Goal: Task Accomplishment & Management: Manage account settings

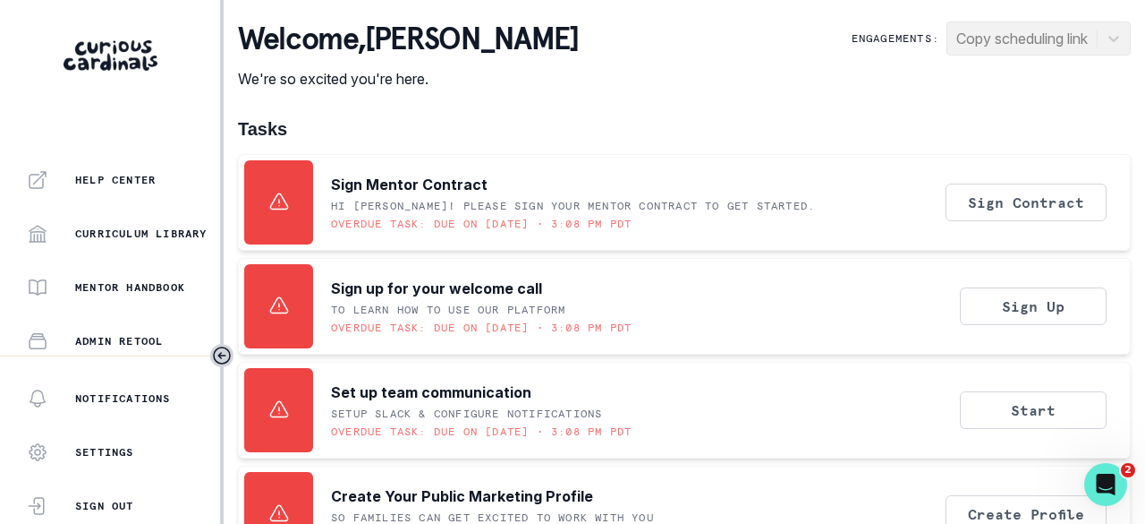
scroll to position [574, 0]
click at [93, 222] on div "Matching" at bounding box center [123, 230] width 193 height 21
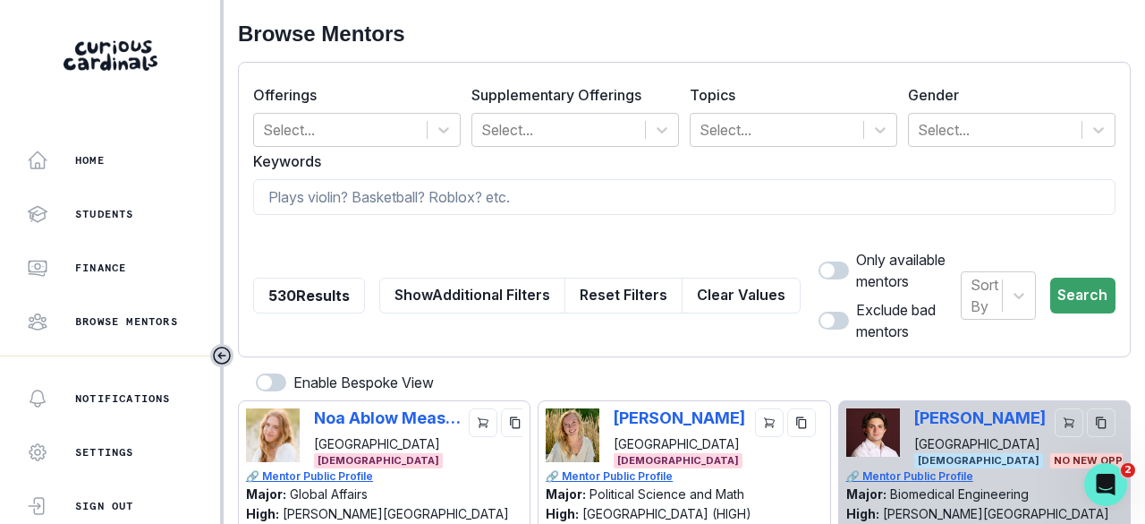
click at [366, 194] on input at bounding box center [684, 197] width 863 height 36
type input "[PERSON_NAME]"
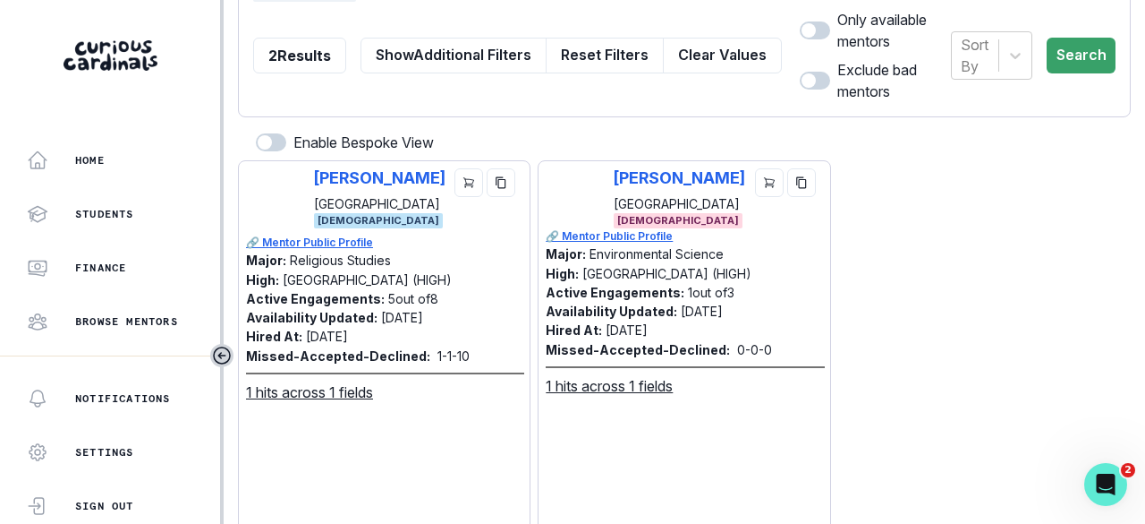
scroll to position [268, 0]
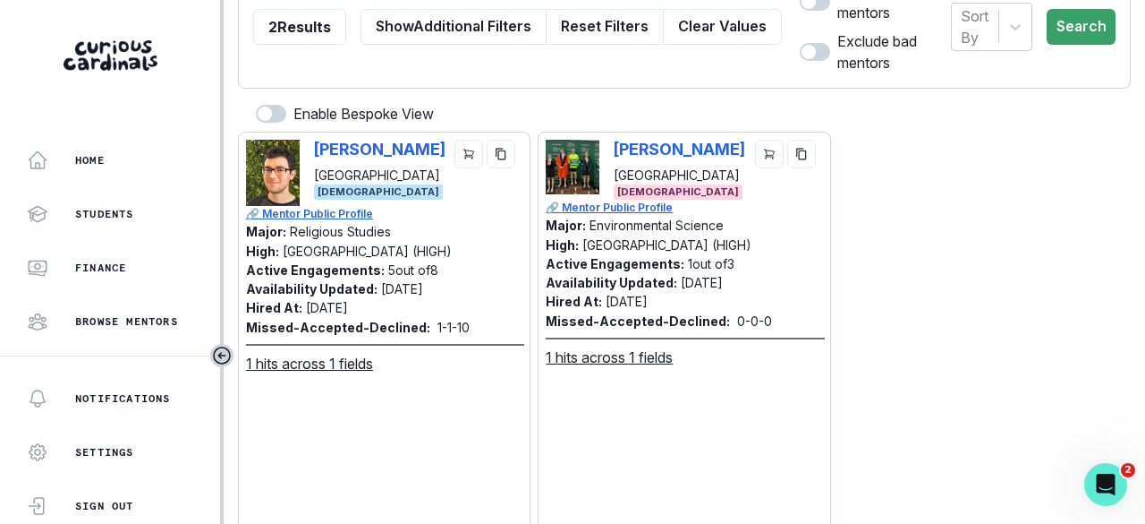
click at [500, 149] on icon "copy" at bounding box center [501, 154] width 10 height 12
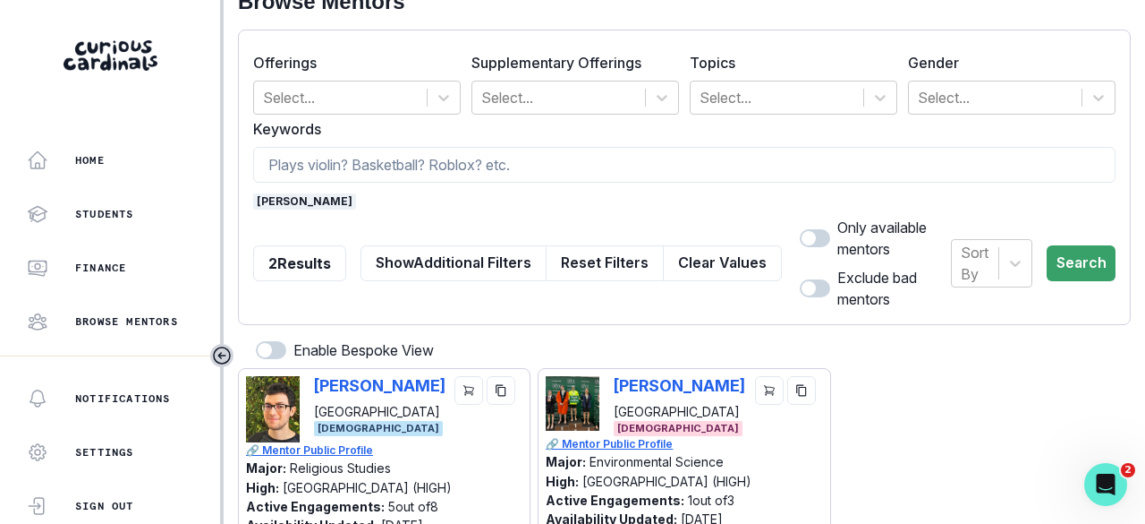
scroll to position [0, 0]
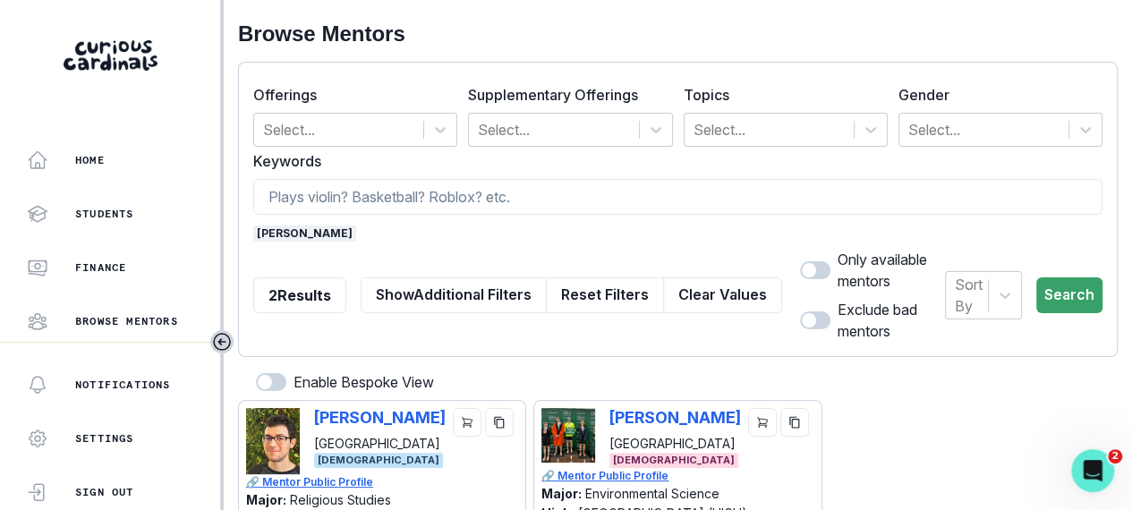
drag, startPoint x: 294, startPoint y: 235, endPoint x: 332, endPoint y: 187, distance: 61.8
click at [294, 234] on span "[PERSON_NAME]" at bounding box center [304, 234] width 103 height 16
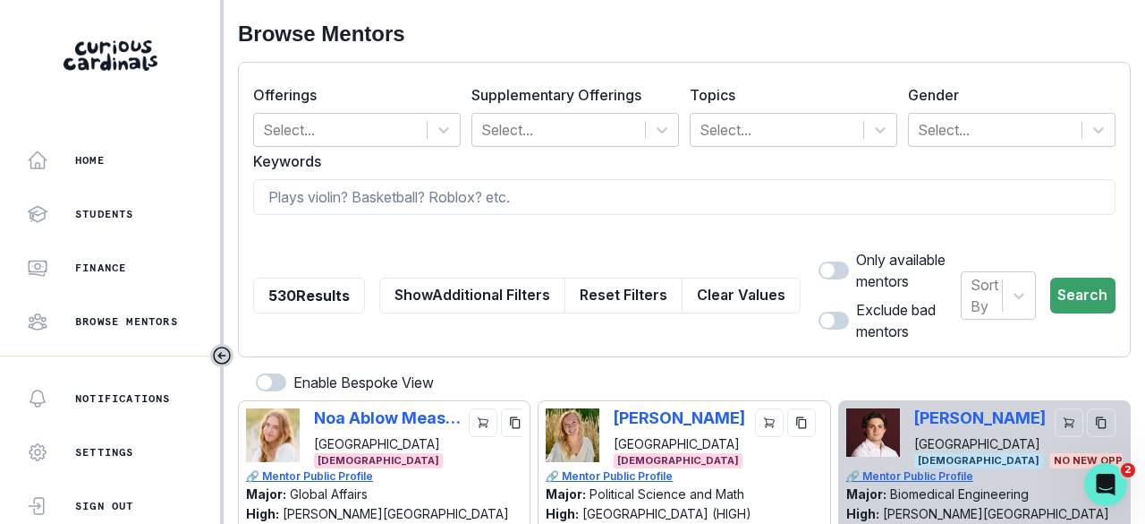
click at [332, 187] on input at bounding box center [684, 197] width 863 height 36
paste input "[PERSON_NAME]"
type input "[PERSON_NAME]"
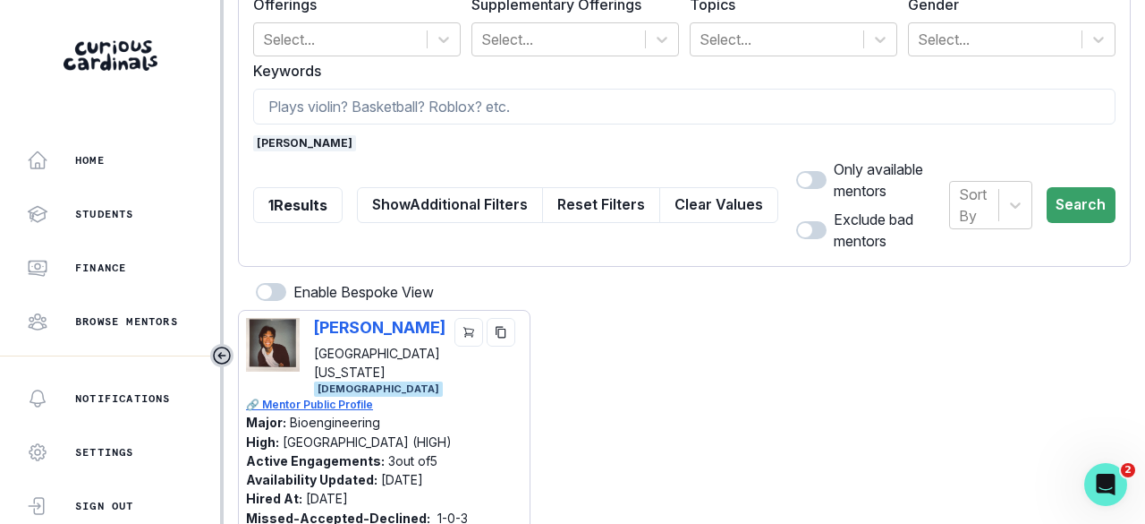
scroll to position [179, 0]
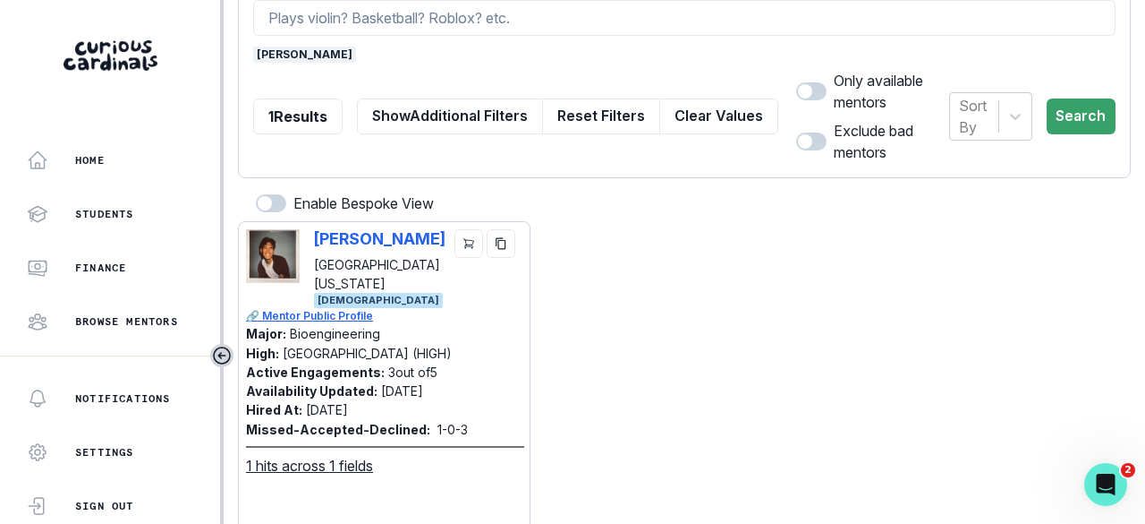
click at [498, 237] on icon "copy" at bounding box center [501, 243] width 10 height 12
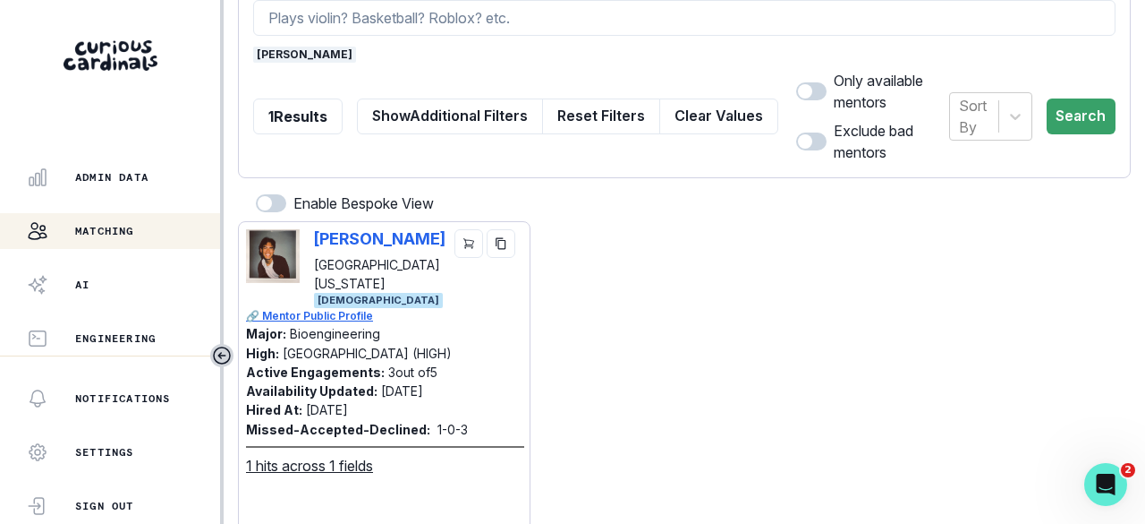
click at [120, 182] on p "Admin Data" at bounding box center [111, 177] width 73 height 14
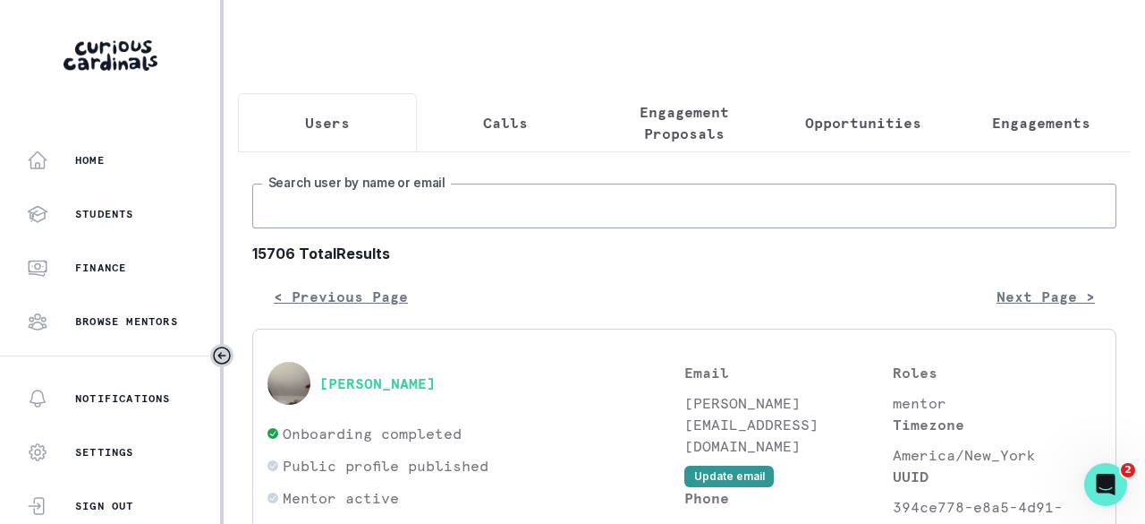
click at [330, 212] on input "Search user by name or email" at bounding box center [684, 205] width 864 height 45
type input "[PERSON_NAME] eng"
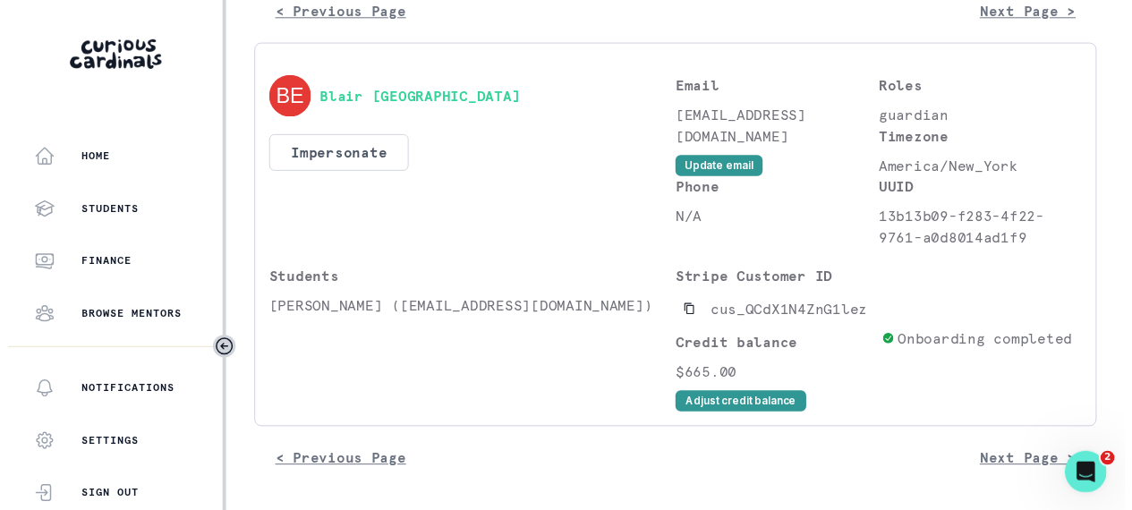
scroll to position [295, 0]
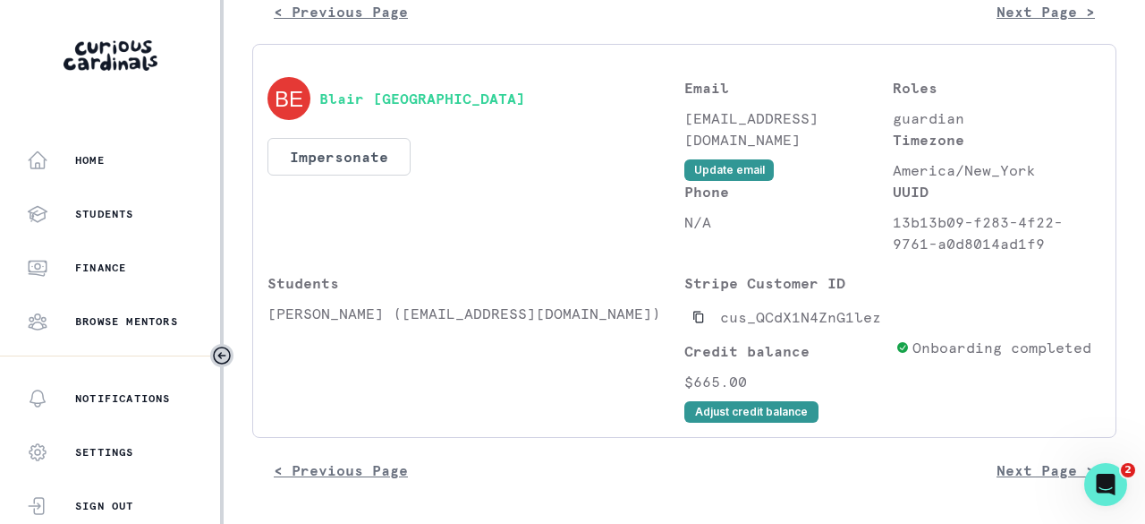
click at [742, 414] on button "Adjust credit balance" at bounding box center [752, 411] width 134 height 21
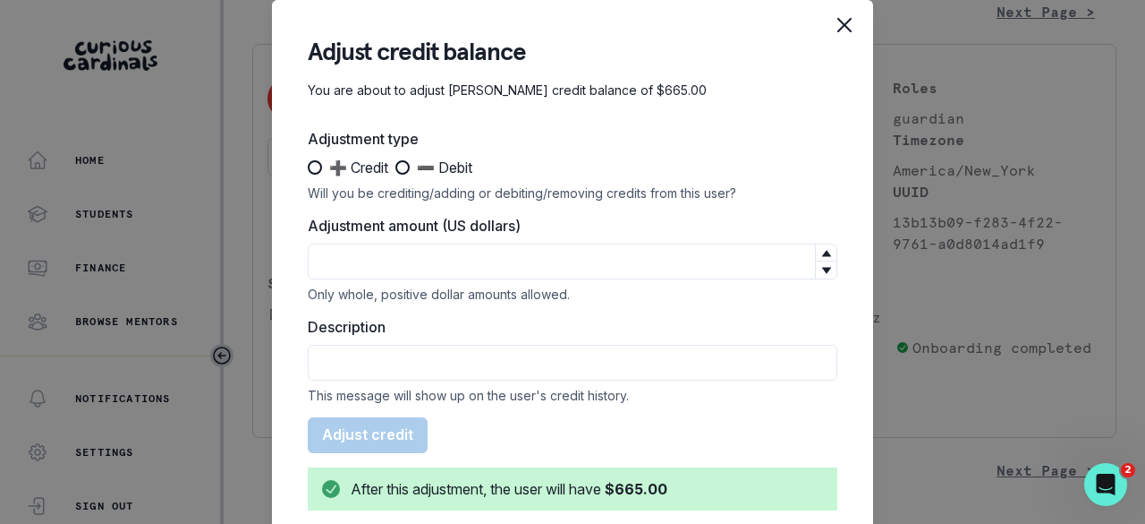
click at [310, 163] on span at bounding box center [315, 167] width 14 height 14
click at [308, 167] on input "➕ Credit" at bounding box center [307, 167] width 1 height 1
radio input "true"
click at [338, 263] on input "Adjustment amount (US dollars)" at bounding box center [573, 261] width 530 height 36
type input "380"
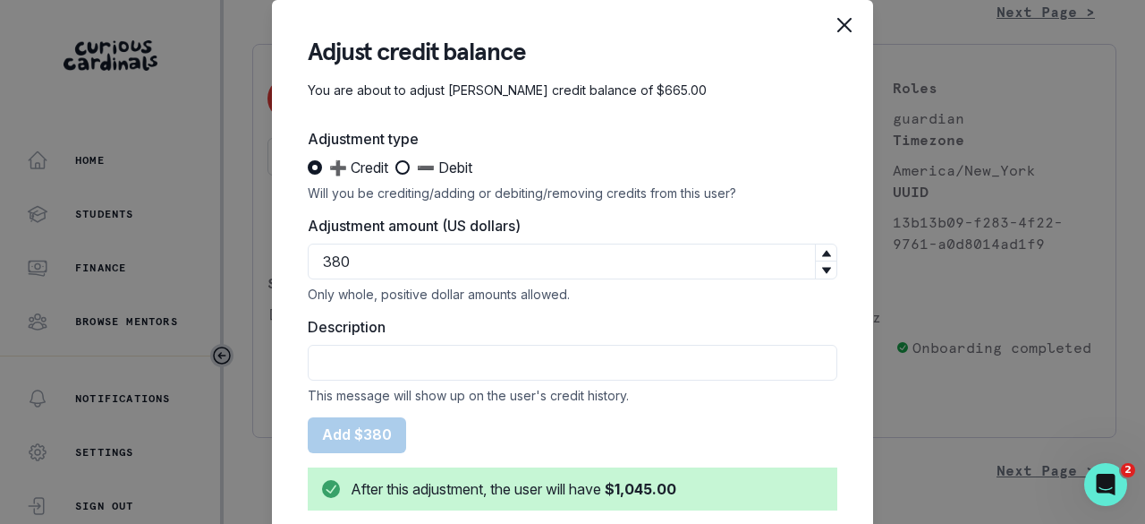
click at [351, 358] on input "Description" at bounding box center [573, 363] width 530 height 36
type input "U"
type input "9/18 sub"
click at [335, 435] on button "Add $380" at bounding box center [357, 435] width 98 height 36
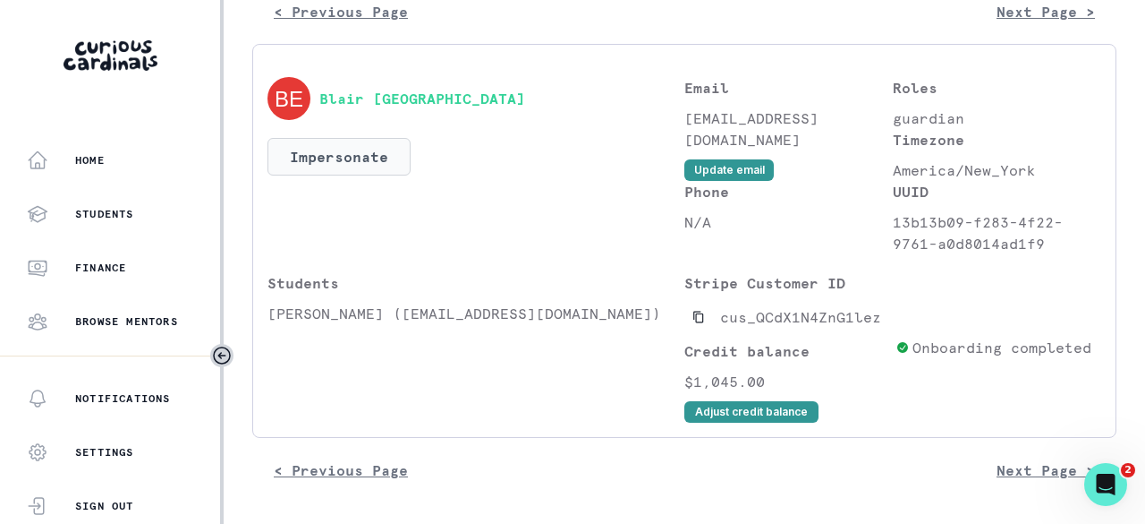
click at [350, 159] on button "Impersonate" at bounding box center [339, 157] width 143 height 38
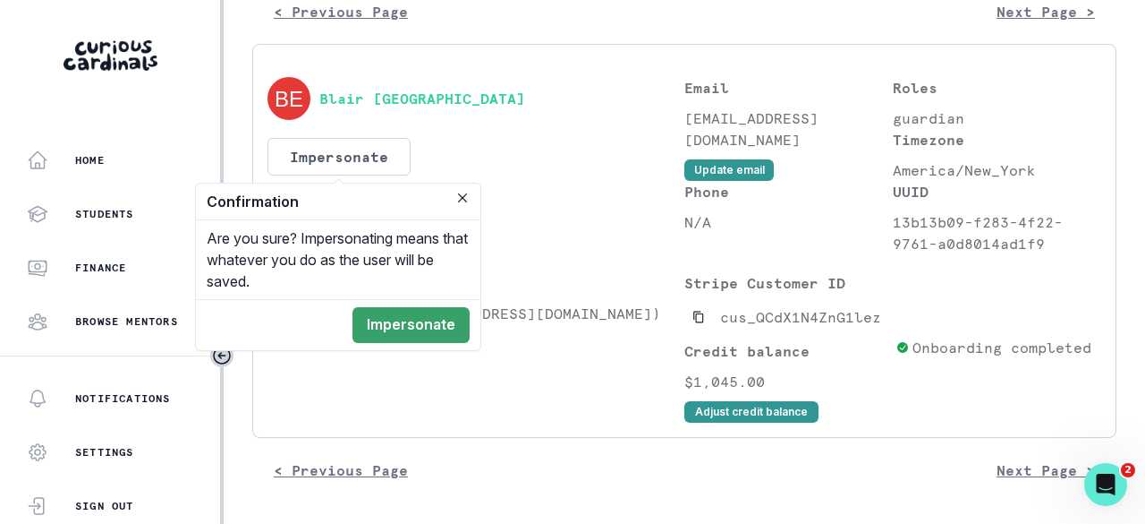
click at [398, 333] on button "Impersonate" at bounding box center [411, 325] width 117 height 36
